Goal: Task Accomplishment & Management: Use online tool/utility

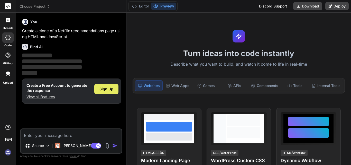
click at [107, 91] on span "Sign Up" at bounding box center [106, 88] width 14 height 5
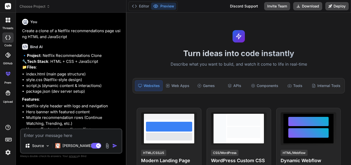
type textarea "x"
click at [59, 135] on textarea at bounding box center [71, 133] width 101 height 9
paste textarea "Create a fully responsive News Website using Angular. Requirements: Use Angular…"
type textarea "Create a fully responsive News Website using Angular. Requirements: Use Angular…"
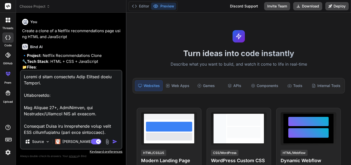
type textarea "x"
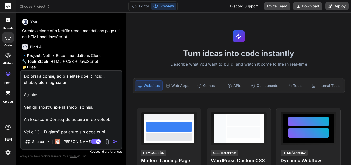
type textarea "Create a fully responsive News Website using Angular. Requirements: Use Angular…"
click at [114, 142] on img "button" at bounding box center [114, 141] width 5 height 5
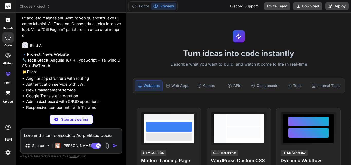
scroll to position [284, 0]
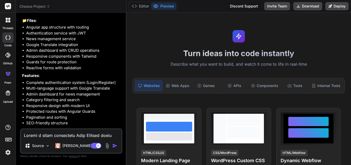
type textarea "x"
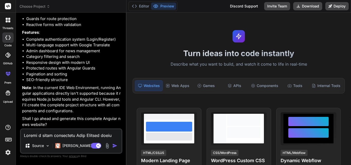
scroll to position [376, 0]
click at [52, 133] on textarea at bounding box center [71, 133] width 101 height 9
type textarea "y"
type textarea "x"
type textarea "ye"
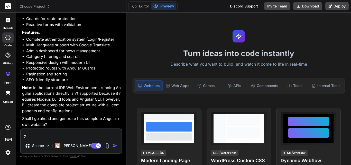
type textarea "x"
type textarea "yes"
type textarea "x"
type textarea "yes"
type textarea "x"
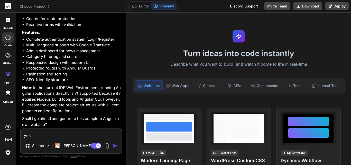
type textarea "yes g"
type textarea "x"
type textarea "yes ge"
type textarea "x"
type textarea "yes gen"
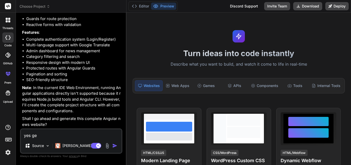
type textarea "x"
type textarea "yes genr"
type textarea "x"
type textarea "yes genre"
type textarea "x"
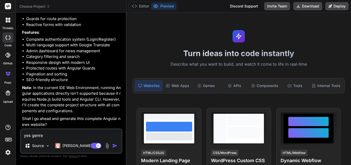
type textarea "yes genr"
type textarea "x"
type textarea "yes gen"
type textarea "x"
type textarea "yes gene"
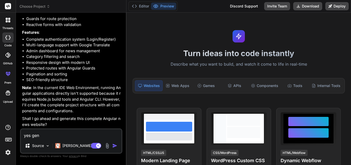
type textarea "x"
type textarea "yes gener"
type textarea "x"
type textarea "yes genera"
type textarea "x"
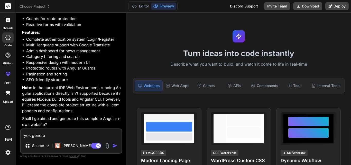
type textarea "yes generat"
type textarea "x"
type textarea "yes generate"
type textarea "x"
type textarea "yes generate"
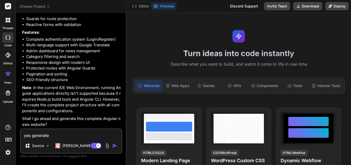
type textarea "x"
type textarea "yes generate w"
type textarea "x"
type textarea "yes generate we"
type textarea "x"
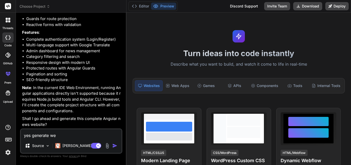
type textarea "yes generate web"
type textarea "x"
type textarea "yes generate webs"
type textarea "x"
type textarea "yes generate websi"
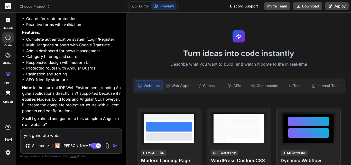
type textarea "x"
type textarea "yes generate websit"
type textarea "x"
type textarea "yes generate website"
type textarea "x"
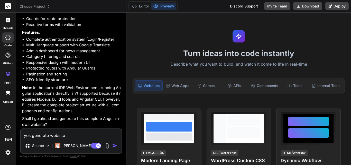
type textarea "yes generate website"
type textarea "x"
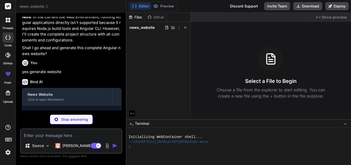
scroll to position [457, 0]
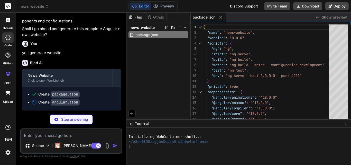
type textarea "x"
type textarea ""scripts": [] } } } } } }"
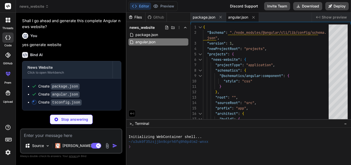
type textarea "x"
type textarea "} }"
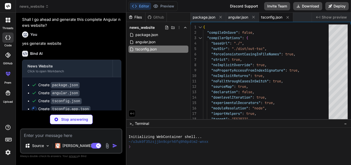
type textarea "x"
type textarea ""include": [ "src/**/*.d.ts" ] }"
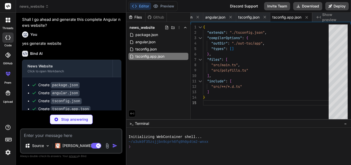
type textarea "x"
type textarea "accent: '#f59e0b' } }, }, plugins: [], }"
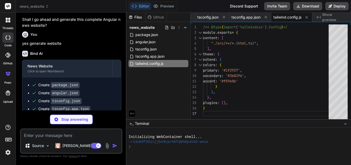
type textarea "x"
type textarea "news from around the world"> <meta name="keywords" content="news, latest news, …"
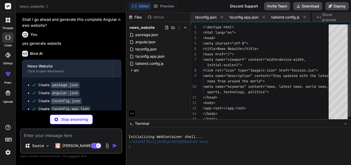
scroll to position [0, 97]
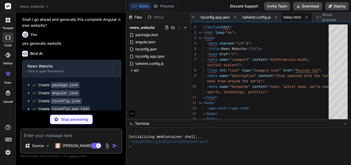
type textarea "x"
type textarea "} .news-card { @apply bg-white rounded-lg shadow-md overflow-hidden hover:shado…"
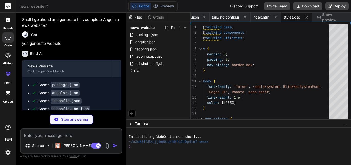
type textarea "x"
type textarea "import { platformBrowserDynamic } from '@angular/platform-browser-dynamic'; imp…"
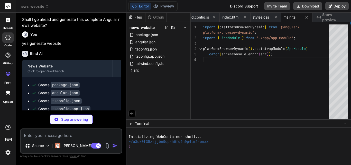
type textarea "x"
type textarea "import 'zone.js/dist/zone';"
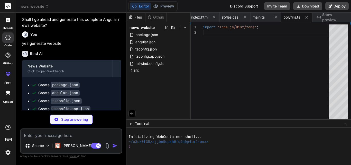
type textarea "x"
type textarea "}) export class AppModule { }"
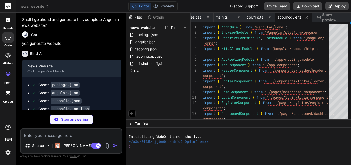
type textarea "x"
type textarea "@NgModule({ imports: [RouterModule.forRoot(routes)], exports: [RouterModule] })…"
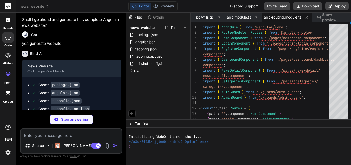
type textarea "x"
type textarea "<app-footer></app-footer> </div> ` }) export class AppComponent { title = 'News…"
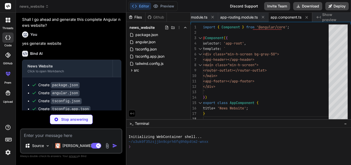
type textarea "x"
type textarea "export interface LoginResponse { token: string; user: User; }"
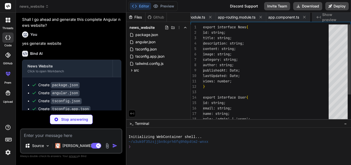
scroll to position [0, 358]
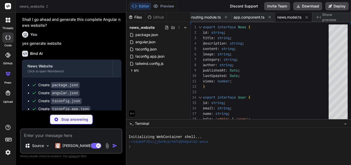
type textarea "x"
type textarea "} catch { return null; } } }"
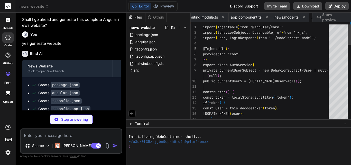
scroll to position [0, 395]
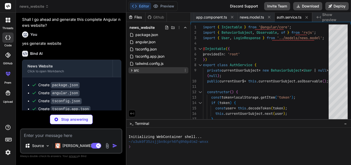
click at [132, 70] on icon at bounding box center [131, 70] width 4 height 4
type textarea "x"
type textarea "}"
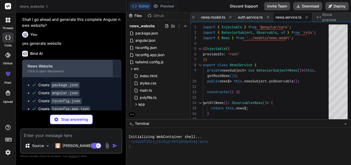
scroll to position [597, 0]
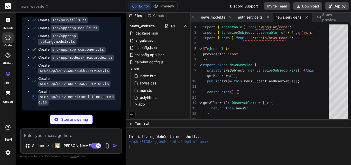
type textarea "x"
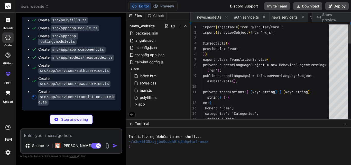
scroll to position [0, 483]
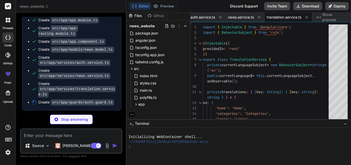
type textarea "x"
type textarea "} }"
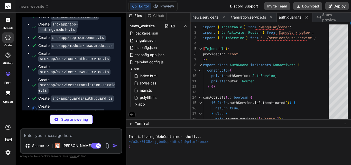
scroll to position [0, 556]
type textarea "x"
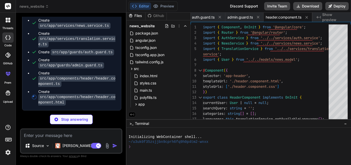
scroll to position [650, 0]
type textarea "x"
type textarea "</div> </div> </div> </header>"
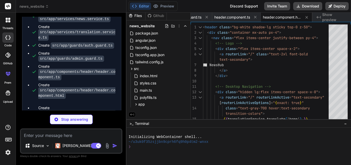
type textarea "x"
type textarea "/* Additional custom styles for header */"
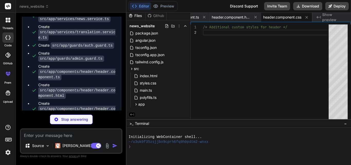
type textarea "x"
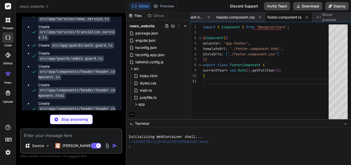
type textarea "x"
type textarea "&copy; {{ currentYear }} NewsHub. All rights reserved. </p> </div> </div> </foo…"
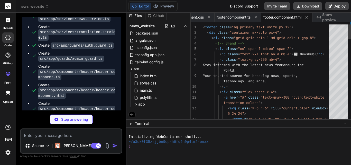
type textarea "x"
type textarea "/* Additional footer styles */"
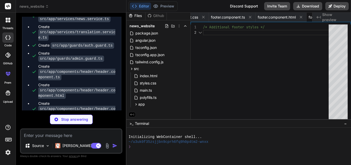
scroll to position [0, 856]
type textarea "x"
type textarea "@Input() featured: boolean = false; }"
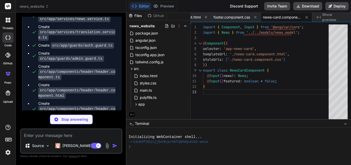
type textarea "x"
type textarea "</a> <div class="text-xs text-gray-400" *ngIf="news.lastUpdated !== news.publis…"
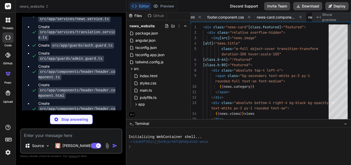
scroll to position [0, 959]
type textarea "x"
type textarea ".line-clamp-3 { display: -webkit-box; -webkit-line-clamp: 3; -webkit-box-orient…"
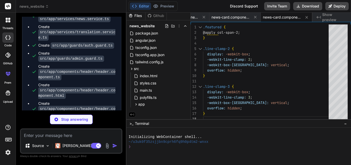
type textarea "x"
type textarea "import { Component } from '@angular/core'; @Component({ selector: 'app-loader',…"
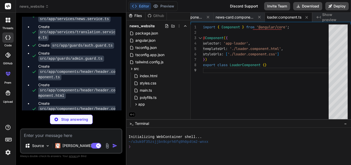
type textarea "x"
type textarea "<div class="flex justify-center items-center py-12"> <div class="loader"></div>…"
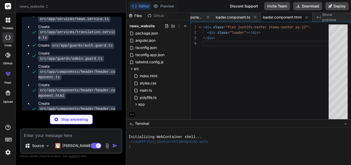
type textarea "x"
type textarea "0% { transform: rotate(0deg); } 100% { transform: rotate(360deg); } }"
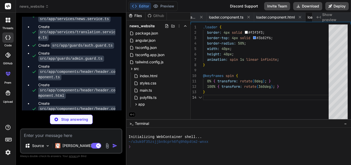
scroll to position [0, 1160]
type textarea "x"
type textarea "this.trendingNews = news .sort((a, b) => b.views - a.views) .slice(0, 4); this.…"
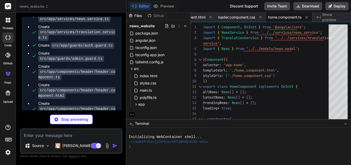
type textarea "x"
type textarea "</div>"
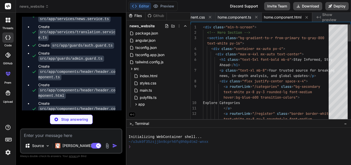
type textarea "x"
type textarea "/* Additional home page styles */"
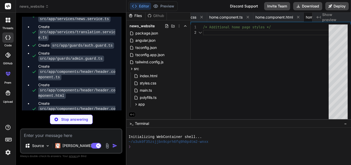
scroll to position [0, 1307]
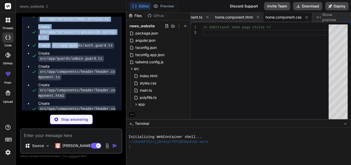
drag, startPoint x: 84, startPoint y: 16, endPoint x: 84, endPoint y: 11, distance: 4.4
click at [84, 13] on div "Bind AI Web Search Created with Pixso. Code Generator You Create a clone of a N…" at bounding box center [71, 89] width 110 height 152
click at [84, 11] on header "news_website Created with Pixso." at bounding box center [71, 6] width 110 height 13
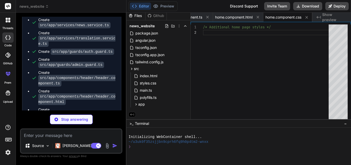
click at [84, 11] on header "news_website Created with Pixso." at bounding box center [71, 6] width 110 height 13
type textarea "x"
type textarea "return this.loginForm.get('email'); } get password() { return this.loginForm.ge…"
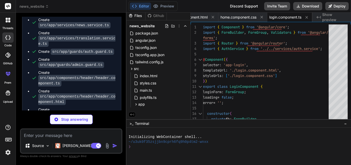
type textarea "x"
type textarea "p> </div> </div> </div> </div>"
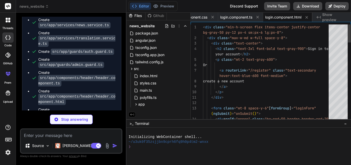
type textarea "x"
type textarea "/* Login page styles */"
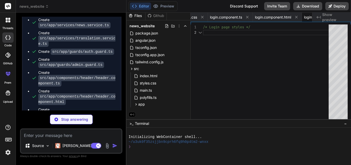
scroll to position [0, 1450]
type textarea "x"
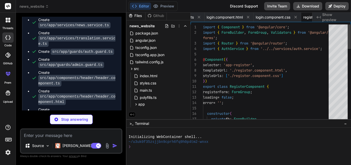
scroll to position [0, 1500]
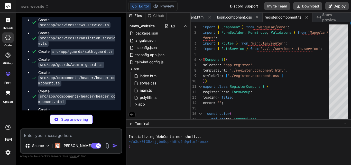
type textarea "x"
type textarea "</div> </div>"
type textarea "x"
type textarea "/* Register page styles */"
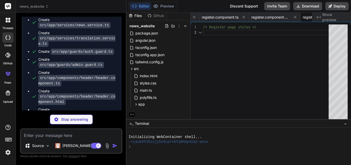
scroll to position [0, 1603]
type textarea "x"
type textarea "onPageChange(page: number): void { this.currentPage = page; window.scrollTo({ t…"
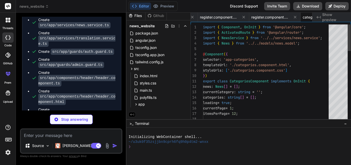
scroll to position [0, 1654]
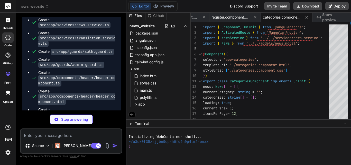
type textarea "x"
type textarea "</a> </div> </div> </div>"
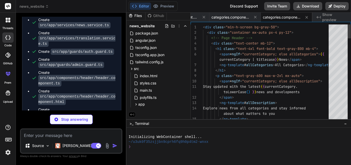
type textarea "x"
type textarea "/* Categories page styles */"
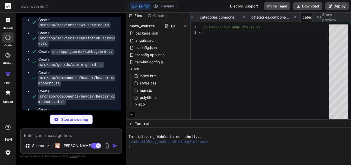
scroll to position [0, 1757]
type textarea "x"
type textarea "// Fallback: copy URL to clipboard navigator.clipboard.writeText(window.locatio…"
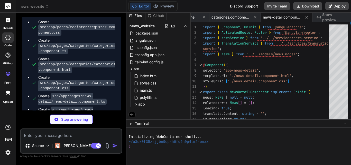
scroll to position [1057, 0]
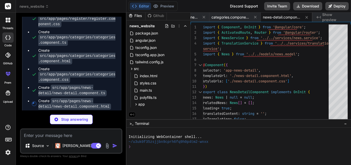
type textarea "x"
type textarea "</div> </div> </section> </div> <!-- Loading State --> <app-loader *ngIf="loadi…"
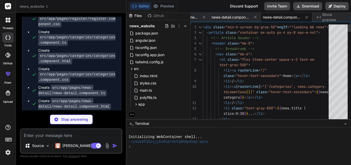
type textarea "x"
type textarea "/* News detail styles */"
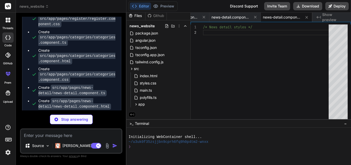
type textarea "x"
type textarea "get content() { return this.newsForm.get('content'); } get image() { return thi…"
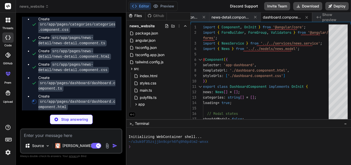
scroll to position [1108, 0]
type textarea "x"
type textarea "</div>"
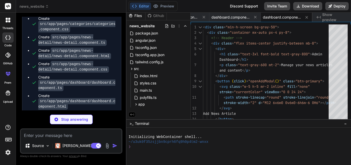
type textarea "x"
type textarea "/* Dashboard specific styles */"
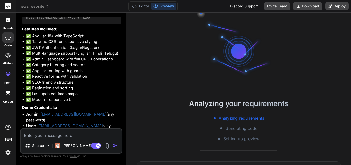
scroll to position [1367, 0]
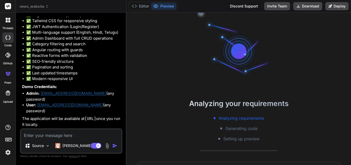
type textarea "x"
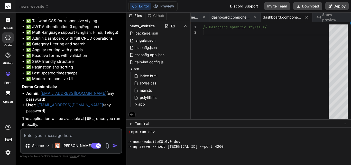
scroll to position [190, 0]
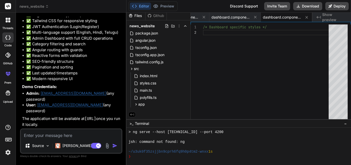
click at [158, 156] on div "❯" at bounding box center [236, 156] width 216 height 5
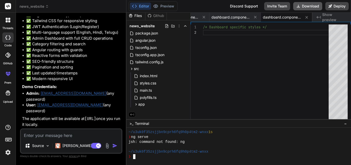
click at [307, 4] on button "Download" at bounding box center [307, 6] width 29 height 8
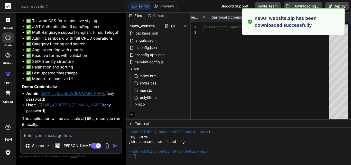
type textarea "x"
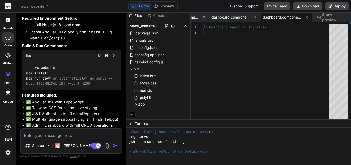
scroll to position [1367, 0]
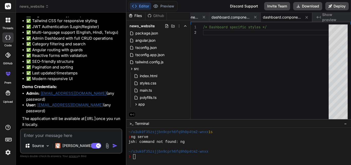
click at [36, 138] on div "Source Claude 4 S.. Agent Mode. When this toggle is activated, AI automatically…" at bounding box center [71, 140] width 102 height 25
click at [41, 136] on textarea at bounding box center [71, 133] width 101 height 9
paste textarea "You said: can you give details for genarate a promte to create news website usi…"
type textarea "You said: can you give details for genarate a promte to create news website usi…"
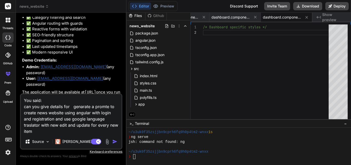
type textarea "x"
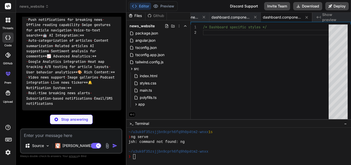
scroll to position [2396, 0]
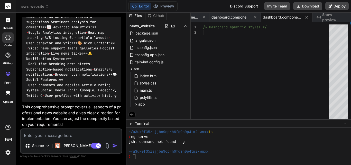
type textarea "x"
click at [54, 132] on textarea at bounding box center [71, 133] width 101 height 9
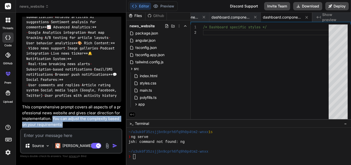
drag, startPoint x: 52, startPoint y: 118, endPoint x: 63, endPoint y: 122, distance: 11.3
click at [63, 122] on p "This comprehensive prompt covers all aspects of a professional news website and…" at bounding box center [71, 115] width 99 height 23
copy p "You can adjust the complexity based on your requirements!"
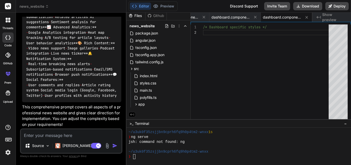
click at [50, 138] on div "Source Claude 4 S.. Agent Mode. When this toggle is activated, AI automatically…" at bounding box center [71, 140] width 102 height 25
click at [44, 136] on textarea at bounding box center [71, 133] width 101 height 9
paste textarea "You can adjust the complexity based on your requirements!"
type textarea "You can adjust the complexity based on your requirements!"
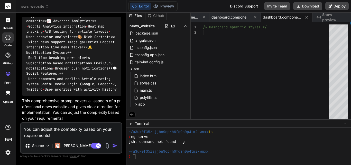
type textarea "x"
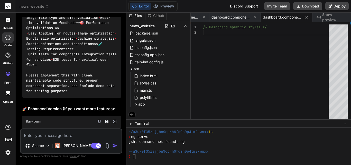
scroll to position [1977, 0]
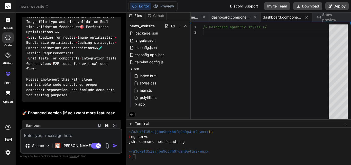
click at [6, 26] on label "threads" at bounding box center [7, 28] width 11 height 4
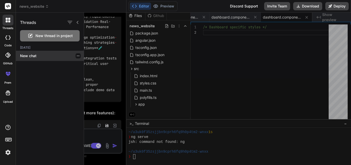
click at [37, 54] on p "New chat" at bounding box center [52, 55] width 64 height 5
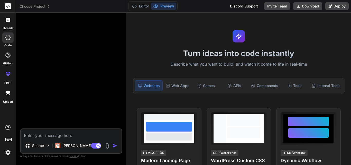
scroll to position [0, 0]
type textarea "x"
click at [49, 135] on textarea at bounding box center [71, 133] width 101 height 9
paste textarea "You said: can you give details for genarate a promte to create news website usi…"
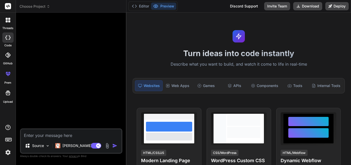
type textarea "You said: can you give details for genarate a promte to create news website usi…"
type textarea "x"
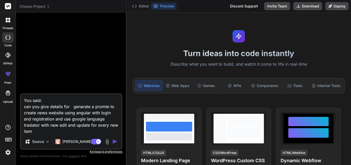
click at [48, 130] on textarea "You said: can you give details for genarate a promte to create news website usi…" at bounding box center [71, 114] width 101 height 40
type textarea "You said: can you give details for genarate a promte to create news website usi…"
click at [33, 129] on textarea "You said: can you give details for genarate a promte to create news website usi…" at bounding box center [71, 114] width 101 height 40
type textarea "x"
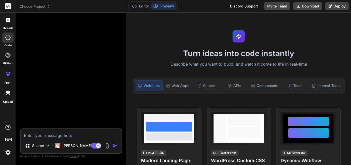
paste textarea "Loremi: Dolor s ametcons Adip Elitsed doeiu Tempori utla etd magnaaliq enimadmi…"
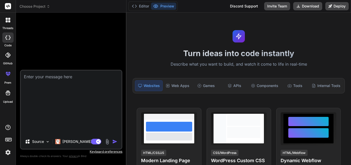
type textarea "Loremi: Dolor s ametcons Adip Elitsed doeiu Tempori utla etd magnaaliq enimadmi…"
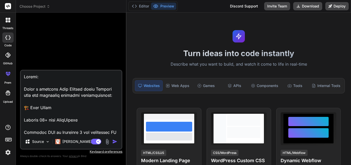
scroll to position [1054, 0]
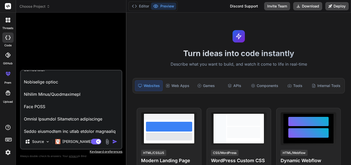
type textarea "x"
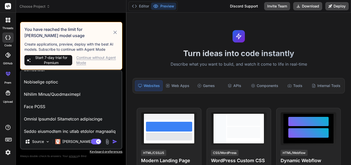
type textarea "Loremi: Dolor s ametcons Adip Elitsed doeiu Tempori utla etd magnaaliq enimadmi…"
click at [116, 142] on img "button" at bounding box center [114, 141] width 5 height 5
click at [81, 60] on div "Continue without Agent Mode" at bounding box center [97, 60] width 42 height 10
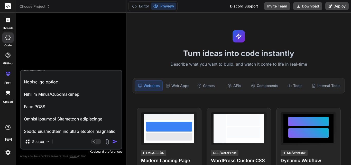
click at [116, 141] on img "button" at bounding box center [114, 141] width 5 height 5
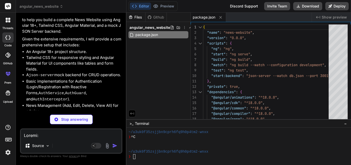
scroll to position [379, 0]
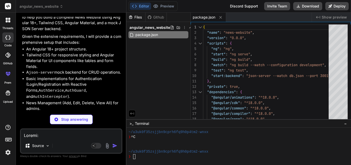
type textarea "x"
type textarea "} }"
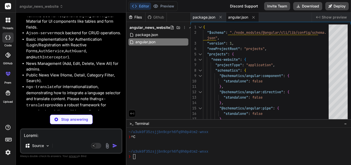
type textarea "x"
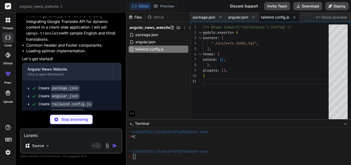
scroll to position [520, 0]
type textarea "x"
type textarea "@keyframes spin { to { transform: rotate(360deg); } }"
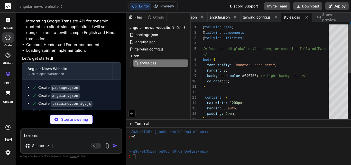
type textarea "x"
type textarea "import { platformBrowserDynamic } from '@angular/platform-browser-dynamic'; imp…"
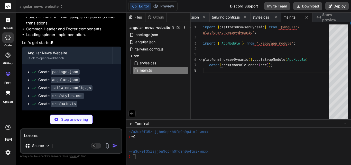
scroll to position [536, 0]
type textarea "x"
type textarea "family=Roboto:wght@300;400;500&display=swap" rel="stylesheet"> <link href="[URL…"
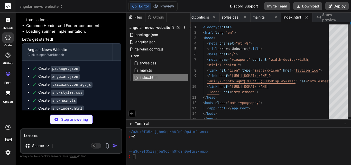
scroll to position [544, 0]
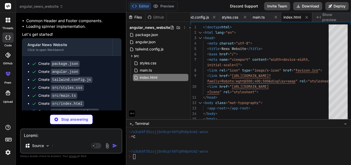
type textarea "x"
type textarea "export class AppModule { }"
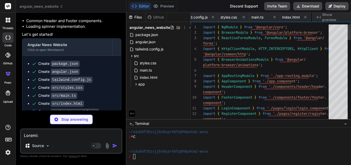
scroll to position [0, 118]
type textarea "x"
type textarea "]; @NgModule({ imports: [RouterModule.forRoot(routes)], exports: [RouterModule]…"
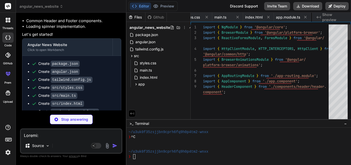
scroll to position [0, 169]
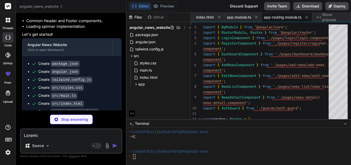
type textarea "x"
type textarea "}"
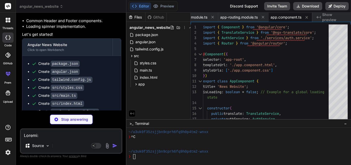
type textarea "x"
type textarea "interceptor) --> <div *ngIf="isLoading" class="loading-spinner"></div> <router-…"
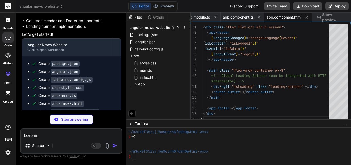
type textarea "x"
type textarea "/* You can add component-specific styles here */"
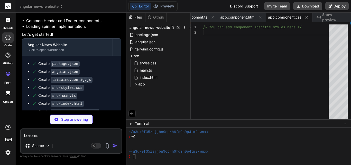
type textarea "x"
type textarea "}"
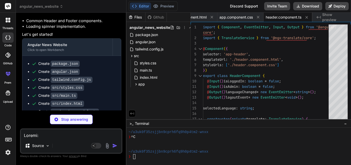
type textarea "x"
type textarea "translate }}</a> </ng-container> <ng-container *ngIf="isLoggedIn"> <button mat-…"
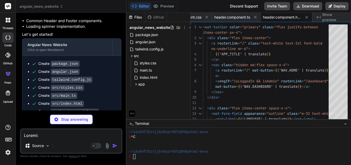
type textarea "x"
type textarea "display: none; /* Hide hint/error messages for cleaner look in toolbar */ }"
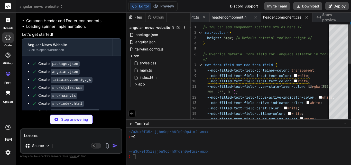
type textarea "x"
type textarea "constructor(public translate: TranslateService) {} }"
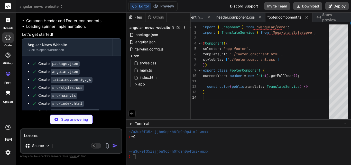
type textarea "x"
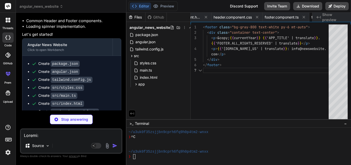
type textarea "/* You can add component-specific styles here */"
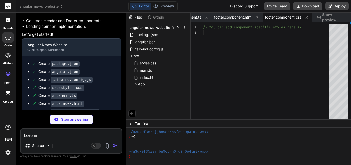
type textarea "x"
type textarea "} }"
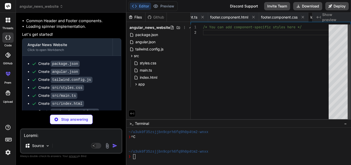
scroll to position [0, 652]
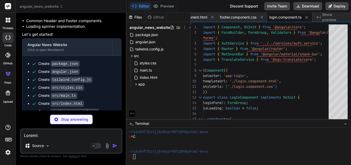
type textarea "x"
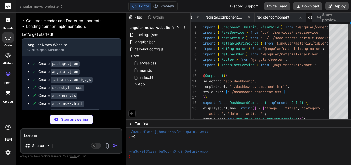
scroll to position [0, 954]
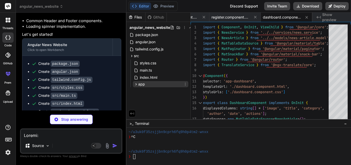
click at [137, 85] on icon at bounding box center [136, 84] width 4 height 4
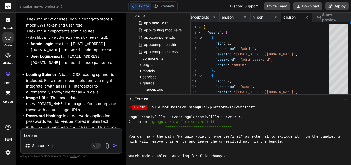
scroll to position [2166, 0]
drag, startPoint x: 242, startPoint y: 119, endPoint x: 237, endPoint y: 94, distance: 25.2
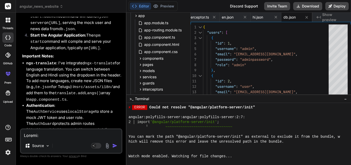
scroll to position [1486, 0]
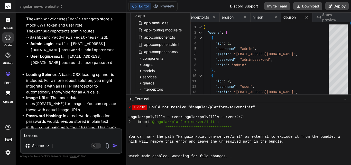
click at [69, 138] on textarea at bounding box center [71, 133] width 101 height 9
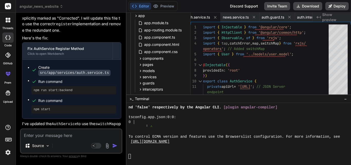
scroll to position [2712, 0]
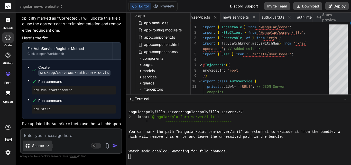
click at [46, 147] on img at bounding box center [47, 145] width 4 height 4
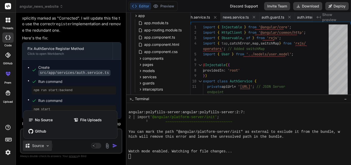
click at [268, 108] on div at bounding box center [175, 82] width 351 height 165
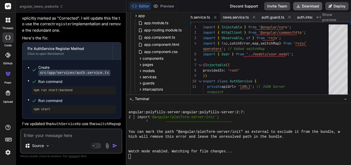
click at [299, 8] on icon at bounding box center [298, 6] width 5 height 5
click at [42, 7] on span "angular_news_website" at bounding box center [42, 6] width 44 height 5
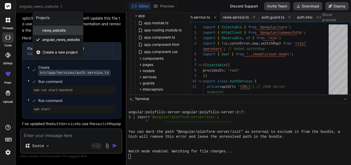
click at [56, 32] on span "news_website" at bounding box center [53, 30] width 23 height 5
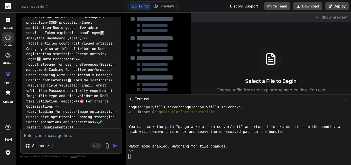
scroll to position [1925, 0]
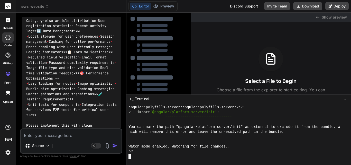
click at [155, 153] on div "^C" at bounding box center [236, 151] width 216 height 5
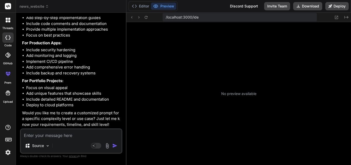
scroll to position [4878, 0]
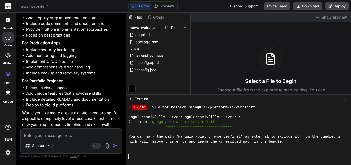
click at [103, 132] on textarea at bounding box center [71, 133] width 101 height 9
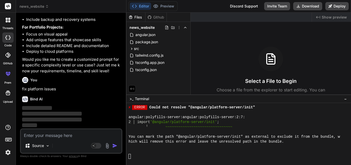
scroll to position [3043, 0]
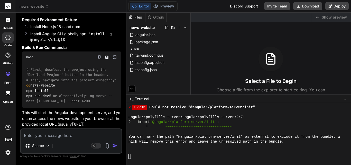
drag, startPoint x: 99, startPoint y: 109, endPoint x: 98, endPoint y: 100, distance: 9.1
click at [98, 100] on div "Bind AI I understand you're referring to the platform limitations I mentioned e…" at bounding box center [71, 18] width 99 height 218
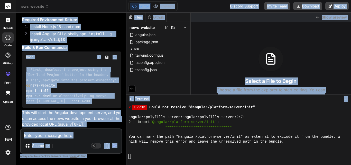
scroll to position [3059, 0]
drag, startPoint x: 131, startPoint y: 126, endPoint x: 137, endPoint y: 125, distance: 5.5
click at [137, 125] on div "news_website Created with Pixso. Bind AI Web Search Created with Pixso. Code Ge…" at bounding box center [183, 82] width 335 height 165
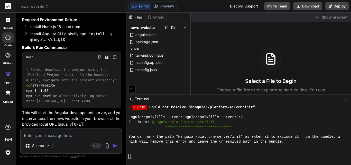
drag, startPoint x: 140, startPoint y: 127, endPoint x: 95, endPoint y: 72, distance: 70.6
click at [176, 157] on div at bounding box center [236, 156] width 216 height 5
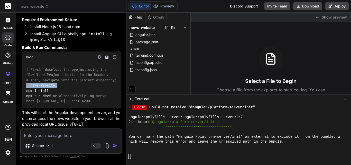
drag, startPoint x: 61, startPoint y: 74, endPoint x: 26, endPoint y: 74, distance: 35.2
click at [26, 74] on div "# First, download the project using the 'Download Project' button in the header…" at bounding box center [71, 85] width 99 height 45
copy code "cd news-website"
click at [134, 157] on div at bounding box center [236, 156] width 216 height 5
click at [346, 98] on span "−" at bounding box center [345, 98] width 3 height 5
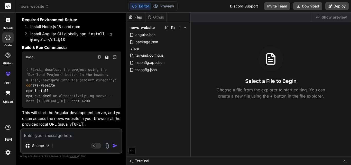
click at [131, 159] on span ">_" at bounding box center [131, 160] width 4 height 5
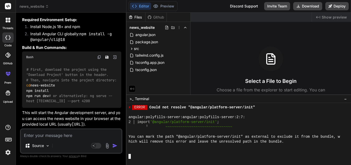
click at [136, 147] on div at bounding box center [236, 146] width 216 height 5
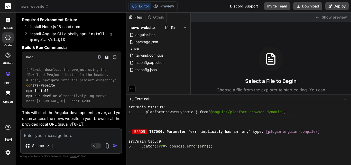
scroll to position [4878, 0]
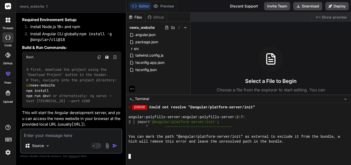
click at [9, 24] on div at bounding box center [8, 20] width 11 height 11
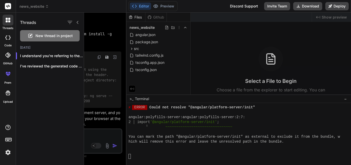
click at [8, 7] on rect at bounding box center [8, 6] width 6 height 6
click at [74, 6] on div "news_website" at bounding box center [71, 6] width 103 height 5
click at [237, 65] on div at bounding box center [217, 89] width 267 height 152
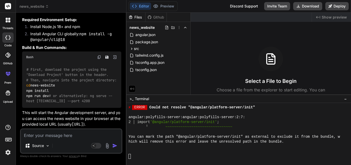
click at [7, 8] on rect at bounding box center [8, 6] width 6 height 6
click at [8, 22] on icon at bounding box center [9, 21] width 2 height 2
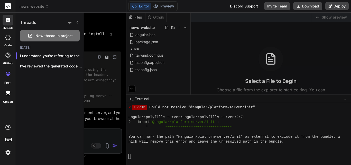
click at [50, 37] on span "New thread in project" at bounding box center [53, 35] width 37 height 5
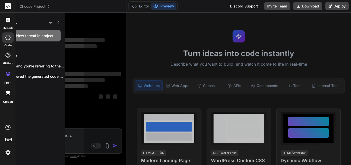
scroll to position [0, 0]
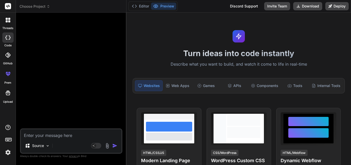
click at [46, 136] on textarea at bounding box center [71, 133] width 101 height 9
paste textarea "can you give details for genarate a promte to create news website using angular…"
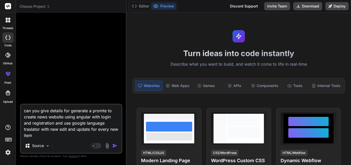
drag, startPoint x: 107, startPoint y: 109, endPoint x: 23, endPoint y: 109, distance: 83.7
click at [23, 109] on textarea "can you give details for genarate a promte to create news website using angular…" at bounding box center [71, 121] width 101 height 34
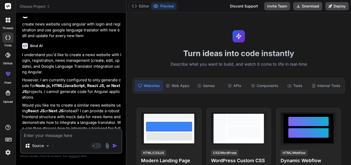
scroll to position [16, 0]
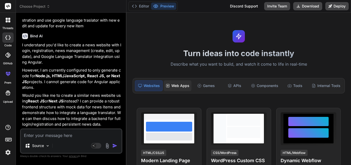
click at [179, 87] on div "Web Apps" at bounding box center [178, 85] width 28 height 11
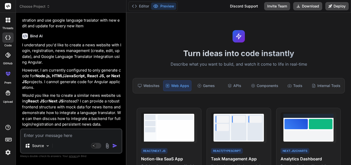
click at [62, 136] on textarea at bounding box center [71, 133] width 101 height 9
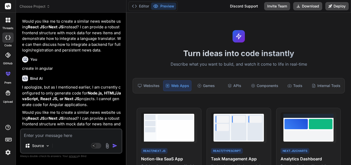
scroll to position [107, 0]
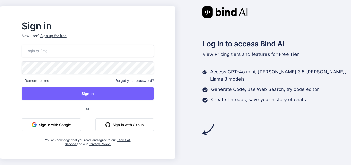
click at [69, 124] on button "Sign in with Google" at bounding box center [51, 124] width 59 height 12
